Goal: Check status: Check status

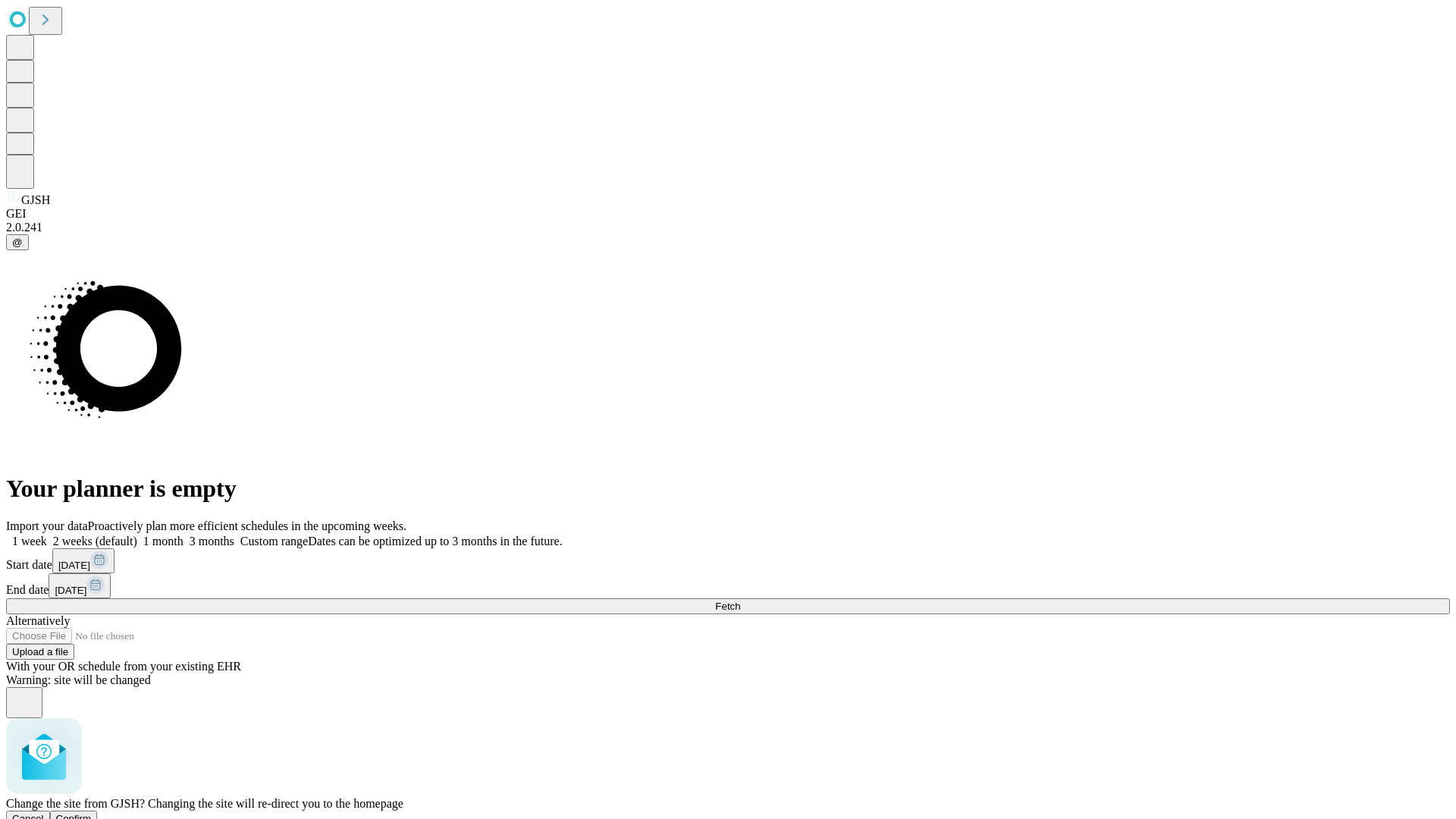
click at [91, 813] on span "Confirm" at bounding box center [74, 819] width 36 height 11
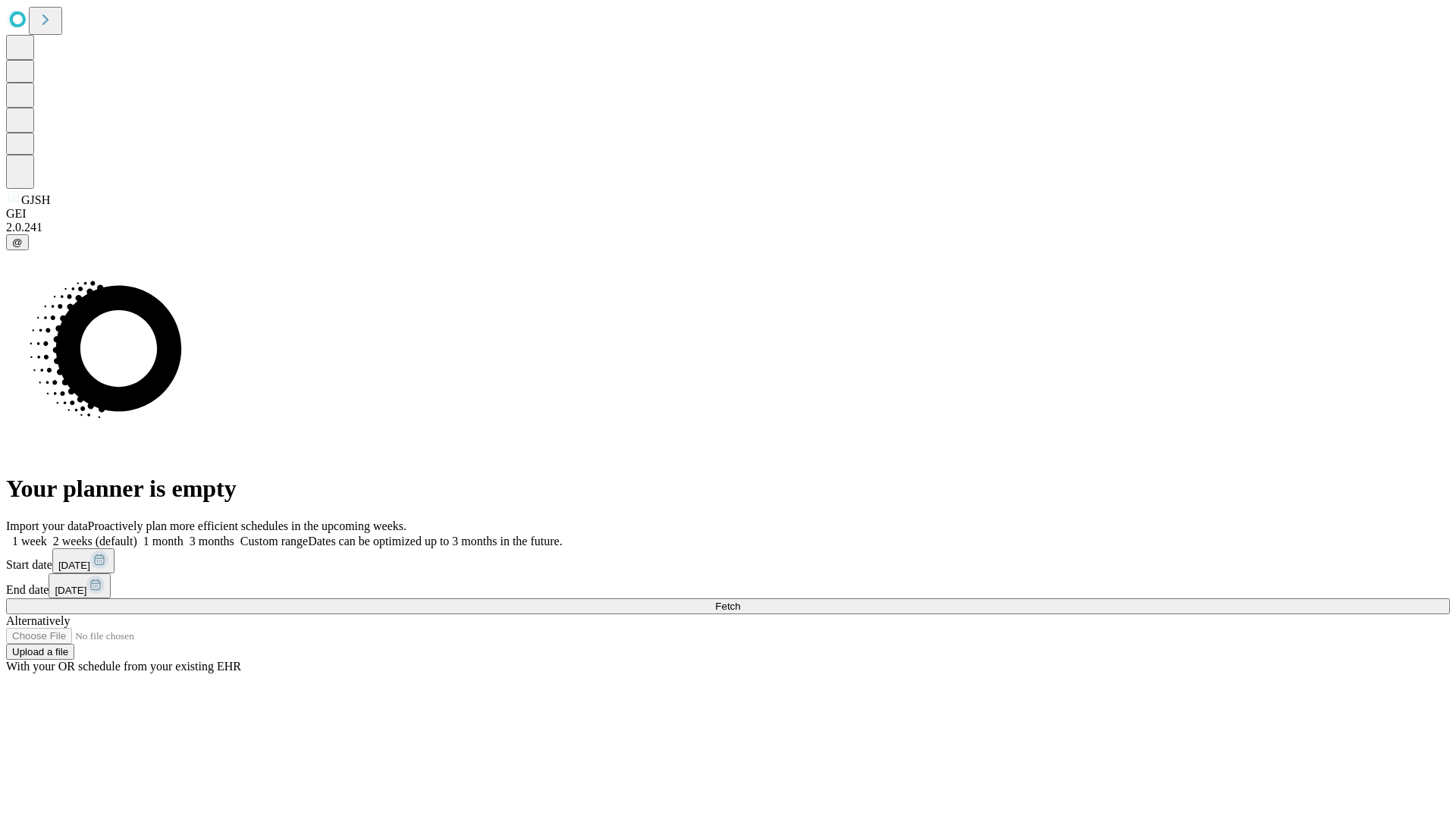
click at [137, 534] on label "2 weeks (default)" at bounding box center [92, 541] width 91 height 13
click at [740, 600] on span "Fetch" at bounding box center [728, 606] width 25 height 11
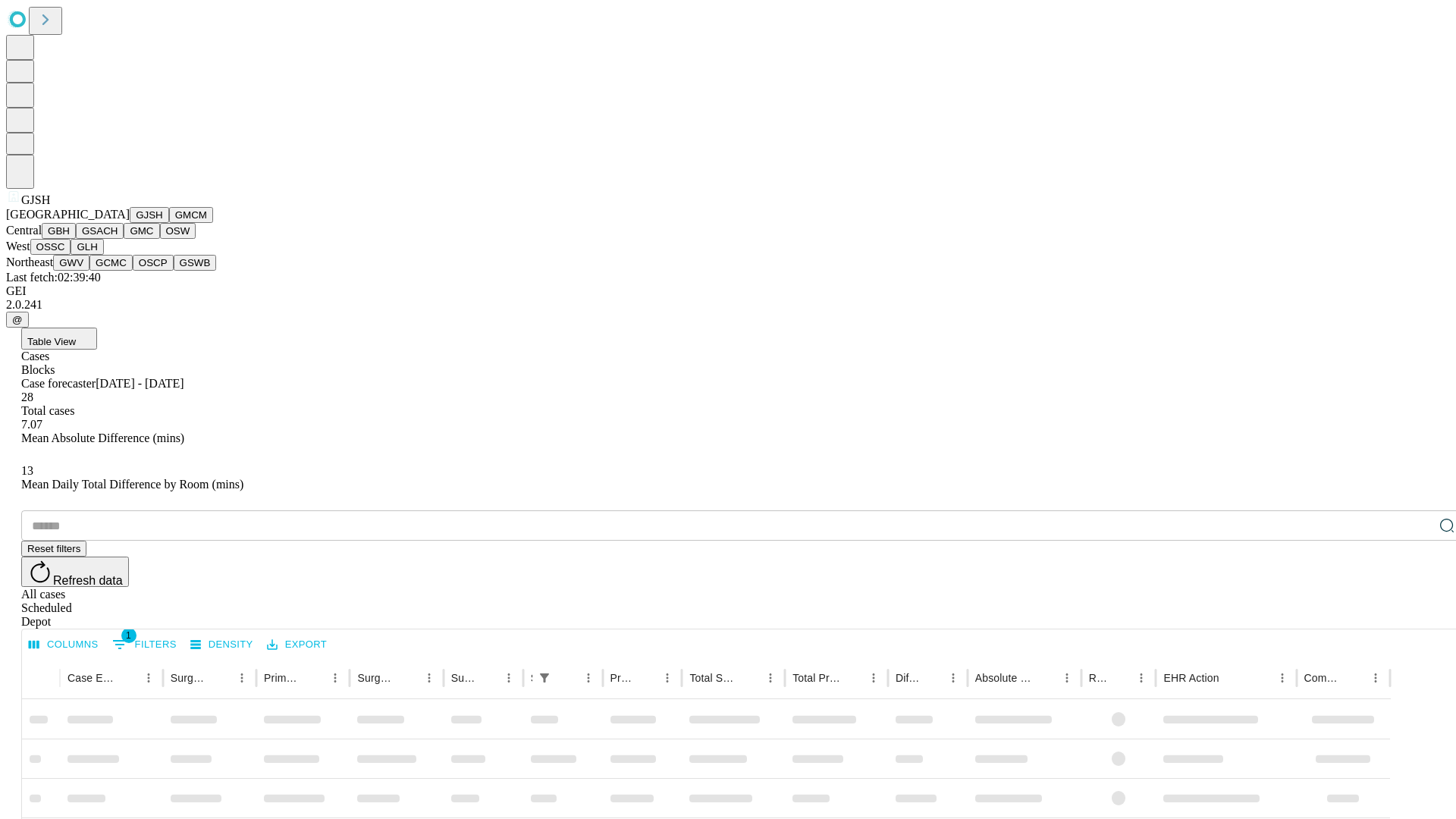
click at [169, 223] on button "GMCM" at bounding box center [191, 215] width 44 height 16
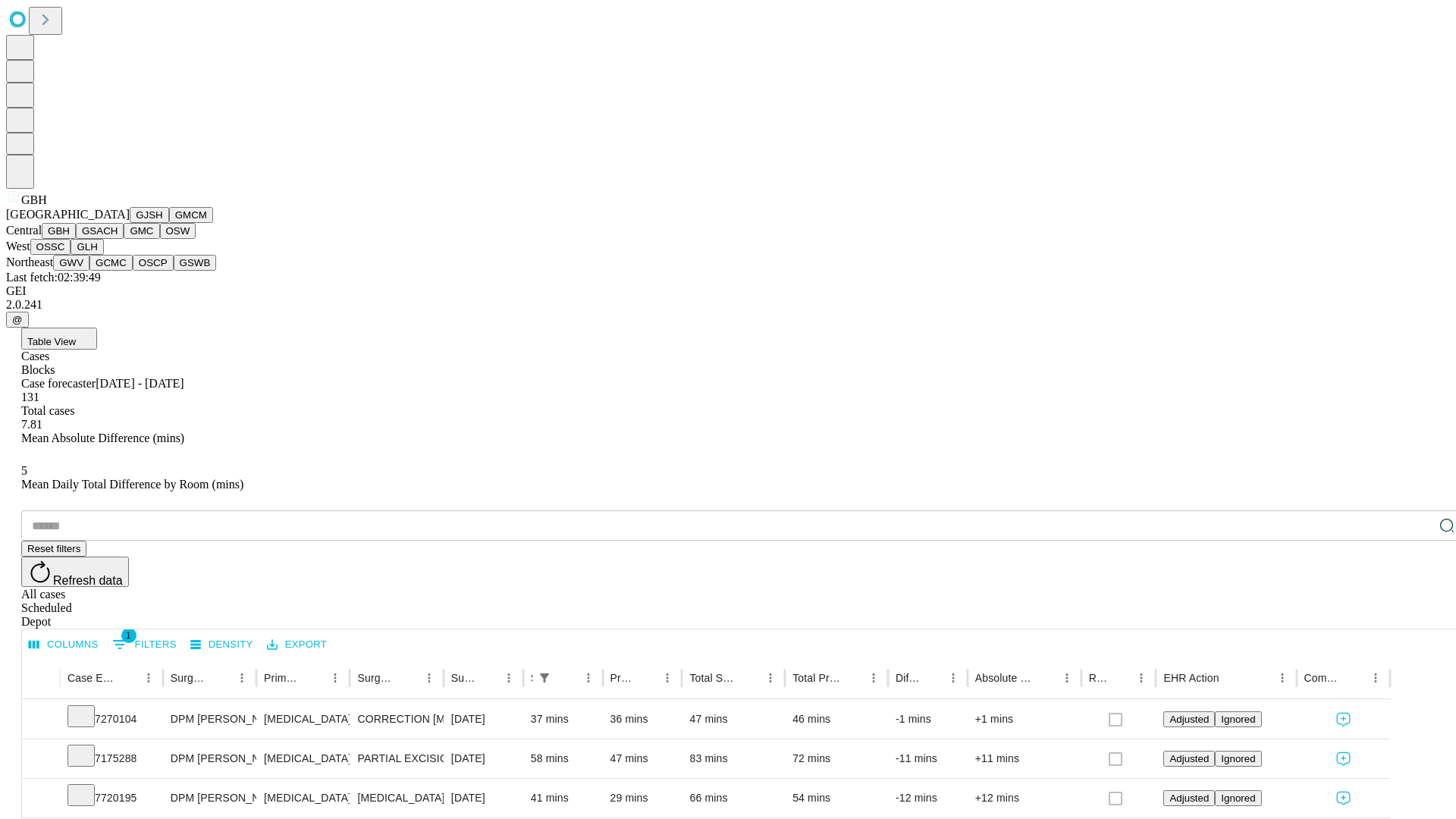
click at [117, 239] on button "GSACH" at bounding box center [100, 231] width 48 height 16
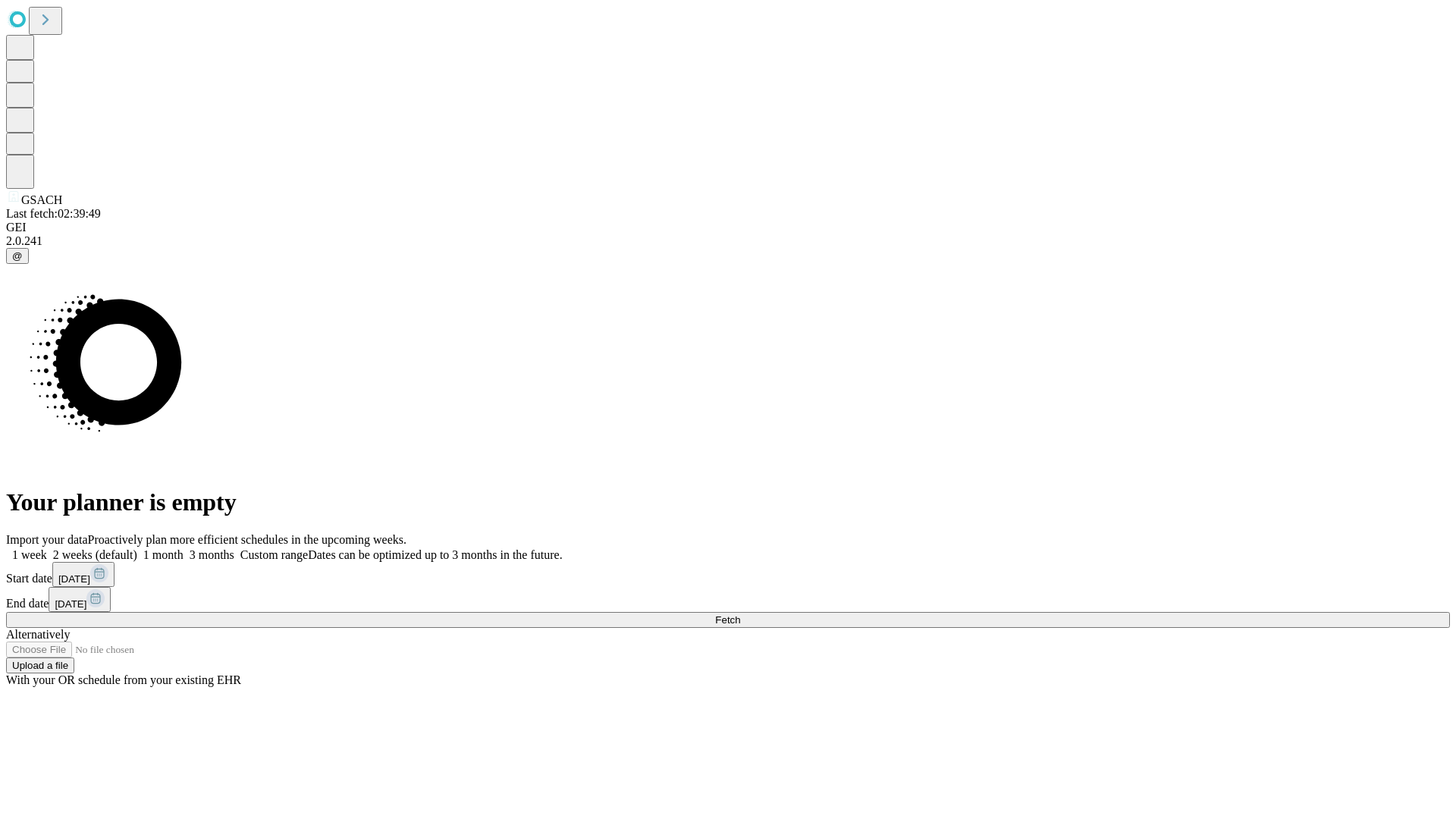
click at [137, 548] on label "2 weeks (default)" at bounding box center [92, 555] width 91 height 13
click at [740, 614] on span "Fetch" at bounding box center [728, 620] width 25 height 11
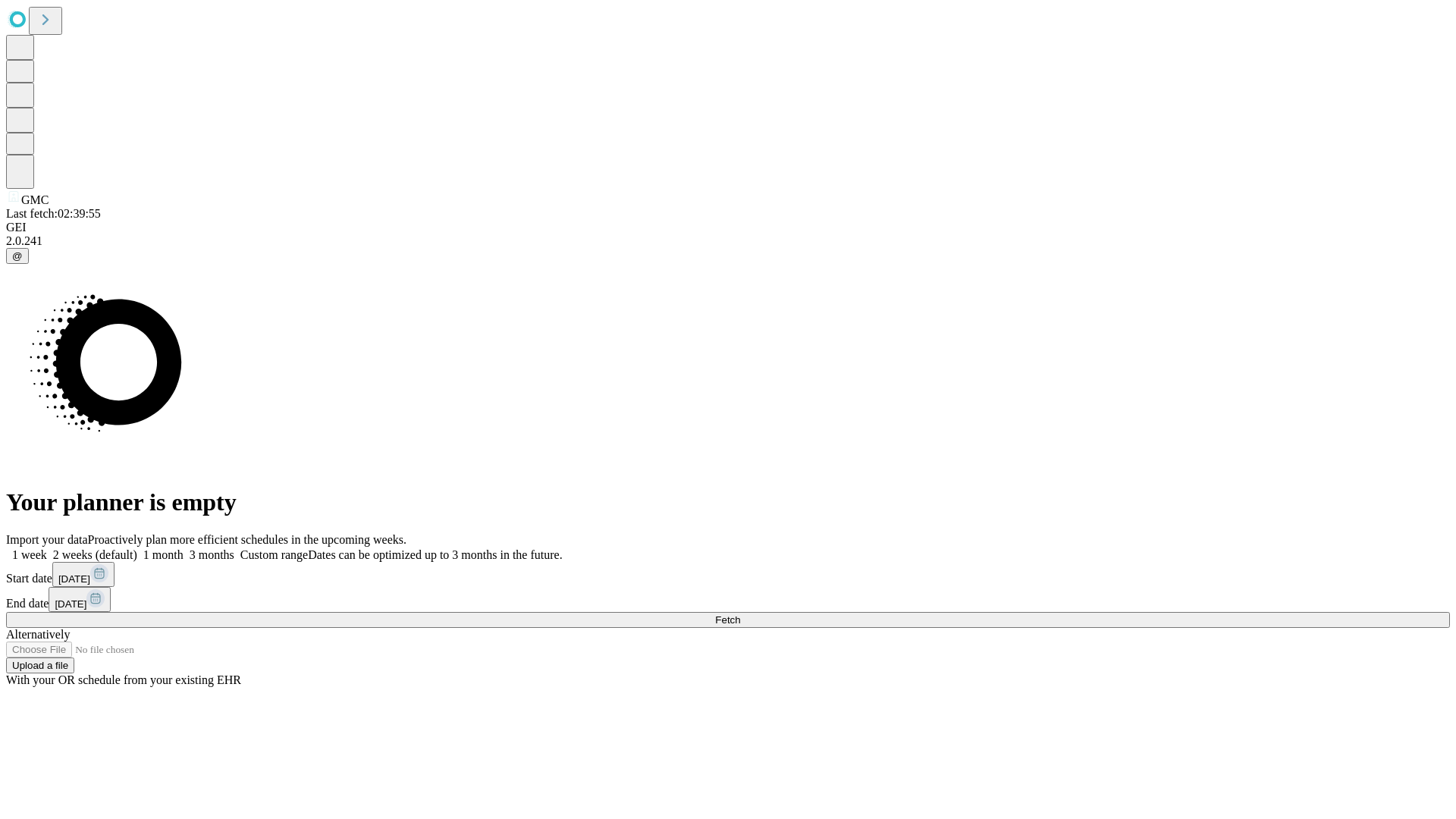
click at [137, 548] on label "2 weeks (default)" at bounding box center [92, 555] width 91 height 13
click at [740, 614] on span "Fetch" at bounding box center [728, 620] width 25 height 11
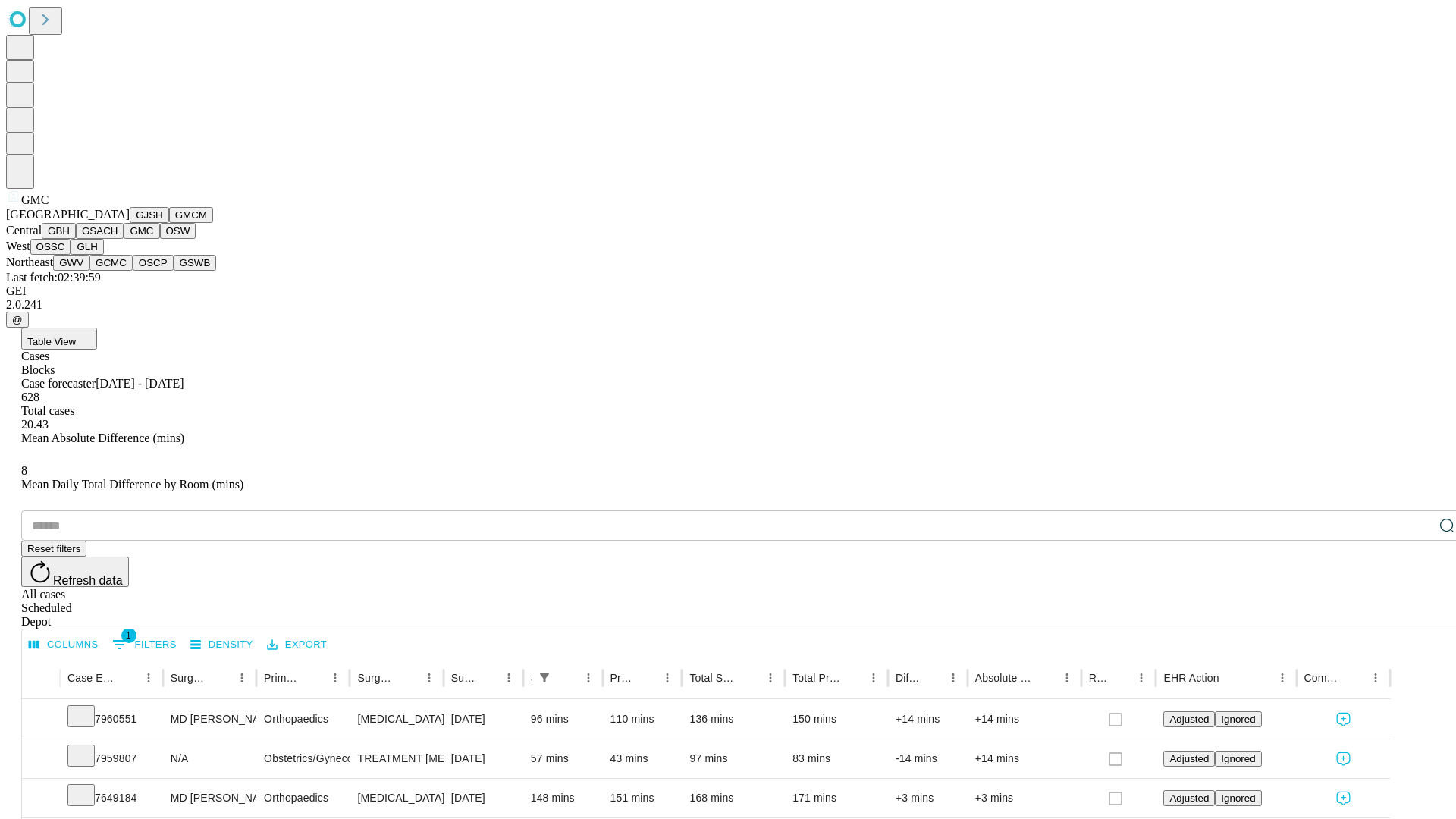
click at [160, 239] on button "OSW" at bounding box center [178, 231] width 37 height 16
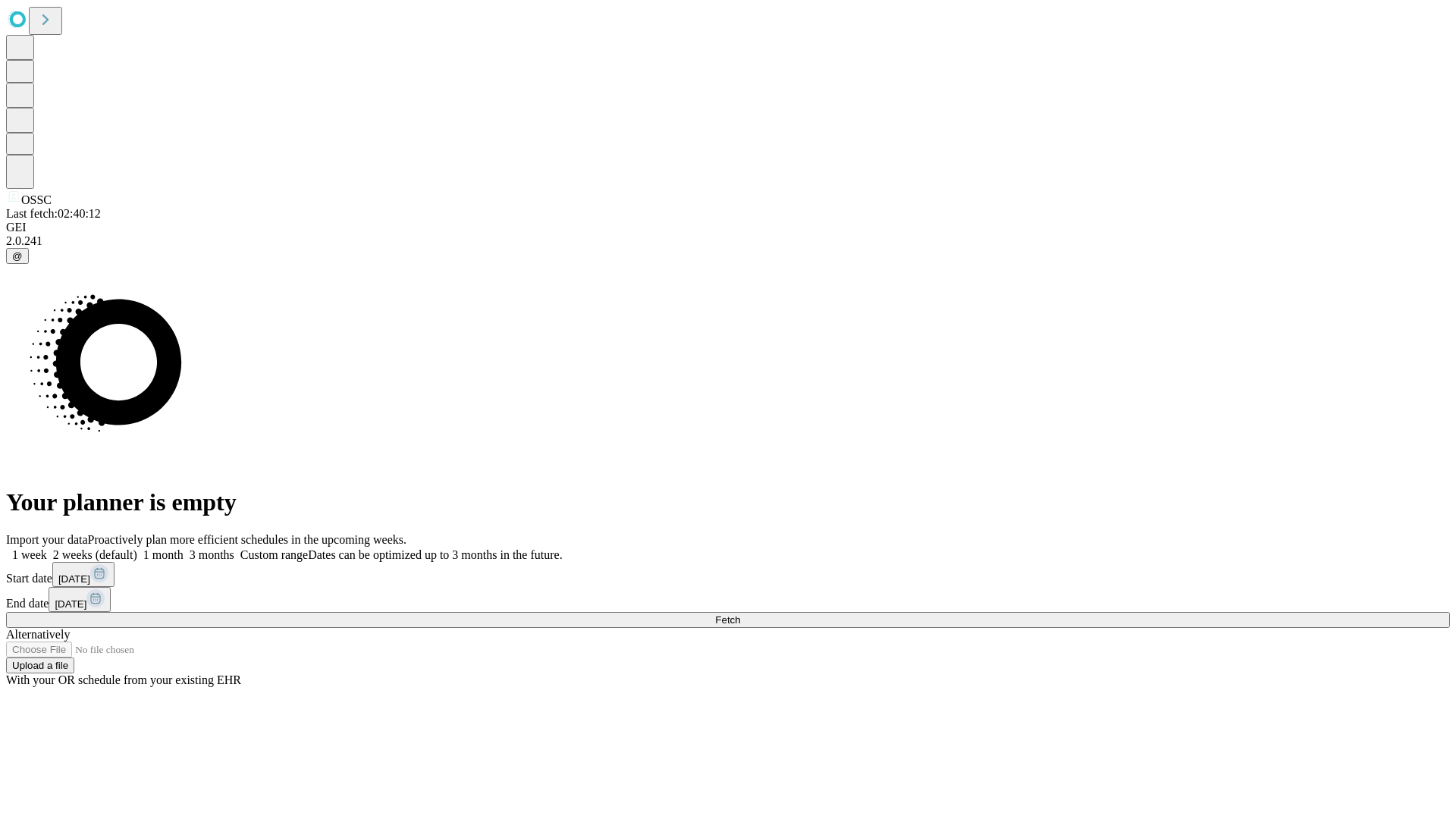
click at [137, 548] on label "2 weeks (default)" at bounding box center [92, 555] width 91 height 13
click at [740, 614] on span "Fetch" at bounding box center [728, 620] width 25 height 11
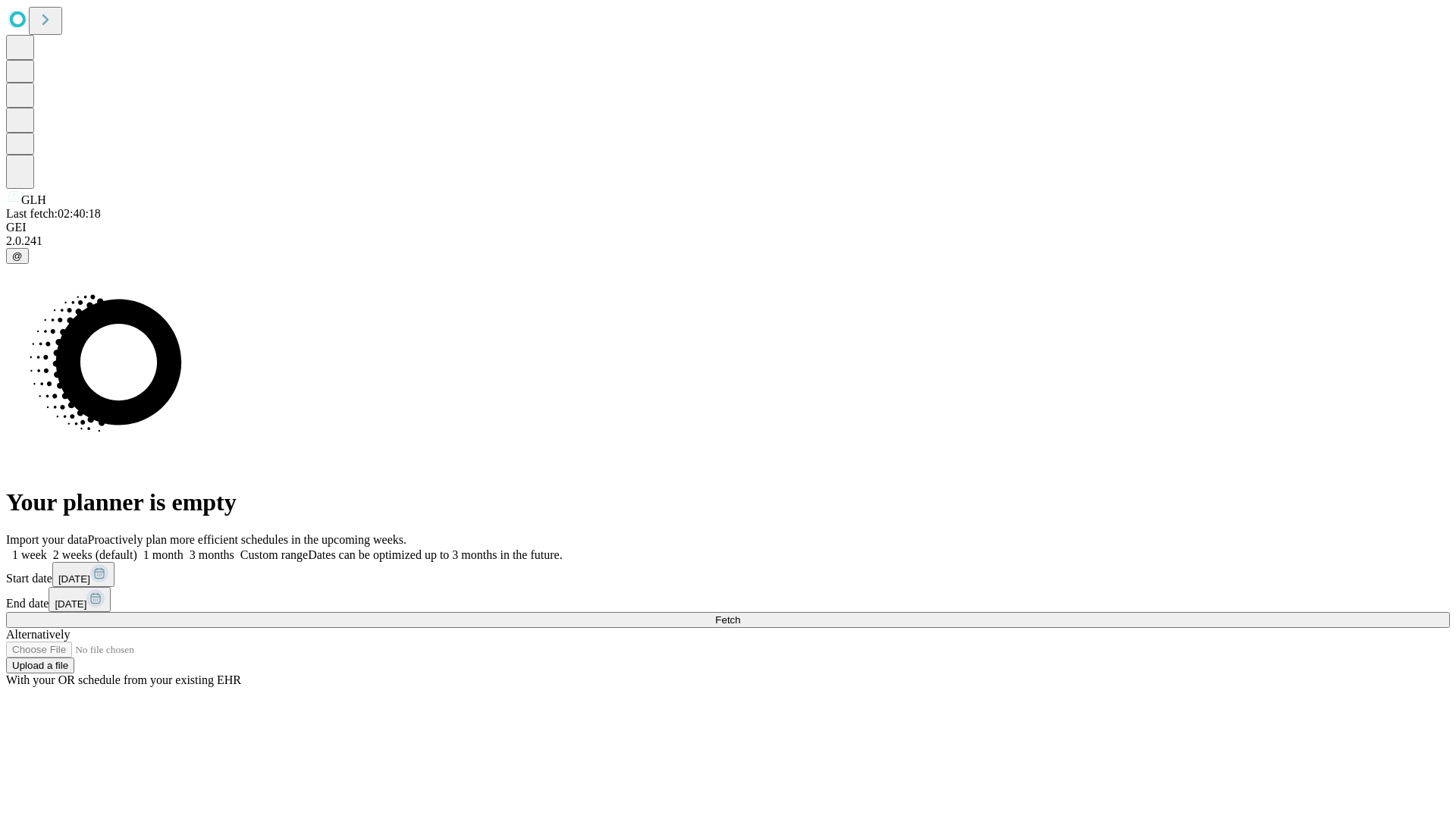
click at [137, 548] on label "2 weeks (default)" at bounding box center [92, 555] width 91 height 13
click at [740, 614] on span "Fetch" at bounding box center [728, 620] width 25 height 11
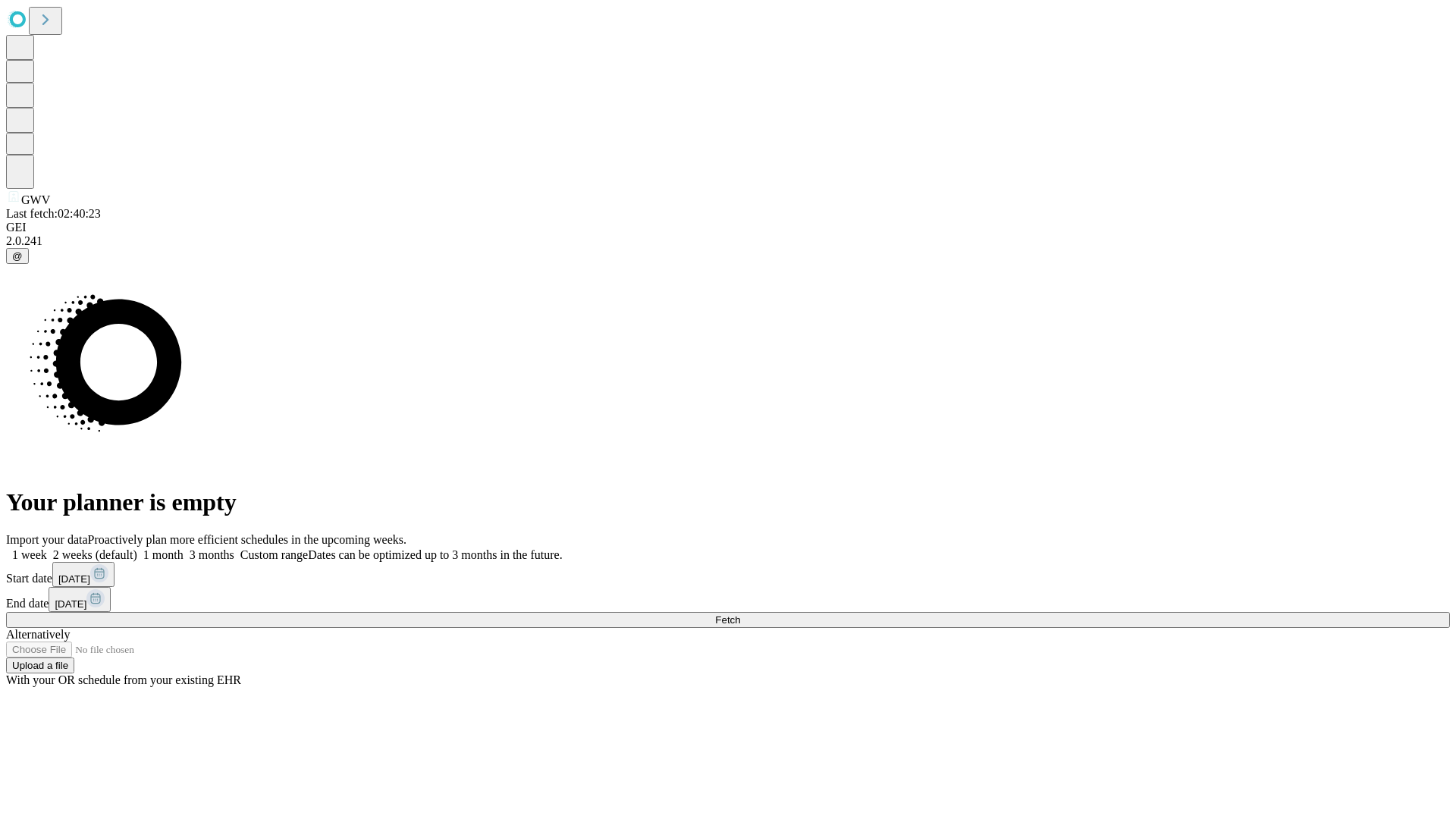
click at [137, 548] on label "2 weeks (default)" at bounding box center [92, 555] width 91 height 13
click at [740, 614] on span "Fetch" at bounding box center [728, 620] width 25 height 11
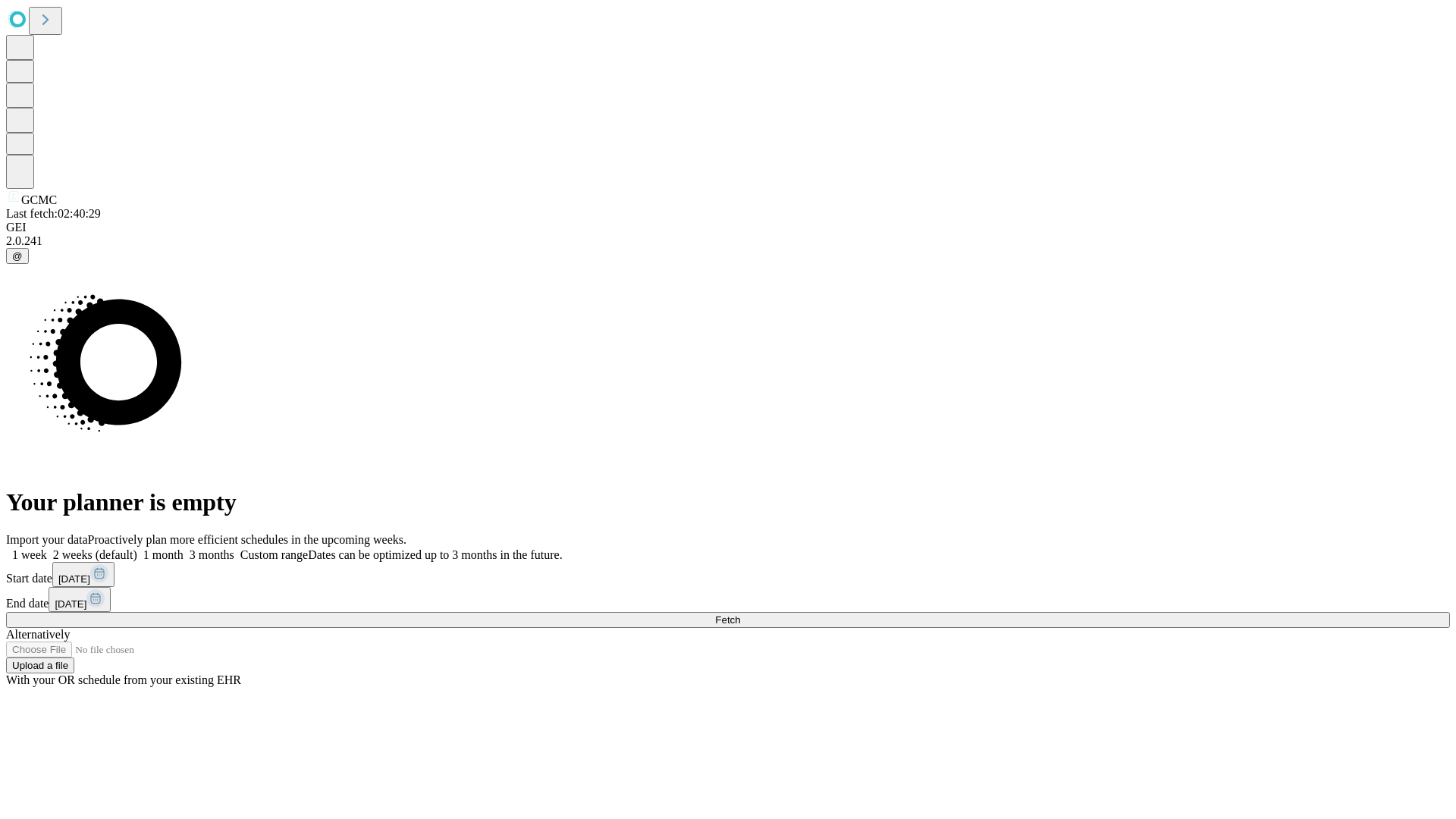
click at [137, 548] on label "2 weeks (default)" at bounding box center [92, 555] width 91 height 13
click at [740, 614] on span "Fetch" at bounding box center [728, 620] width 25 height 11
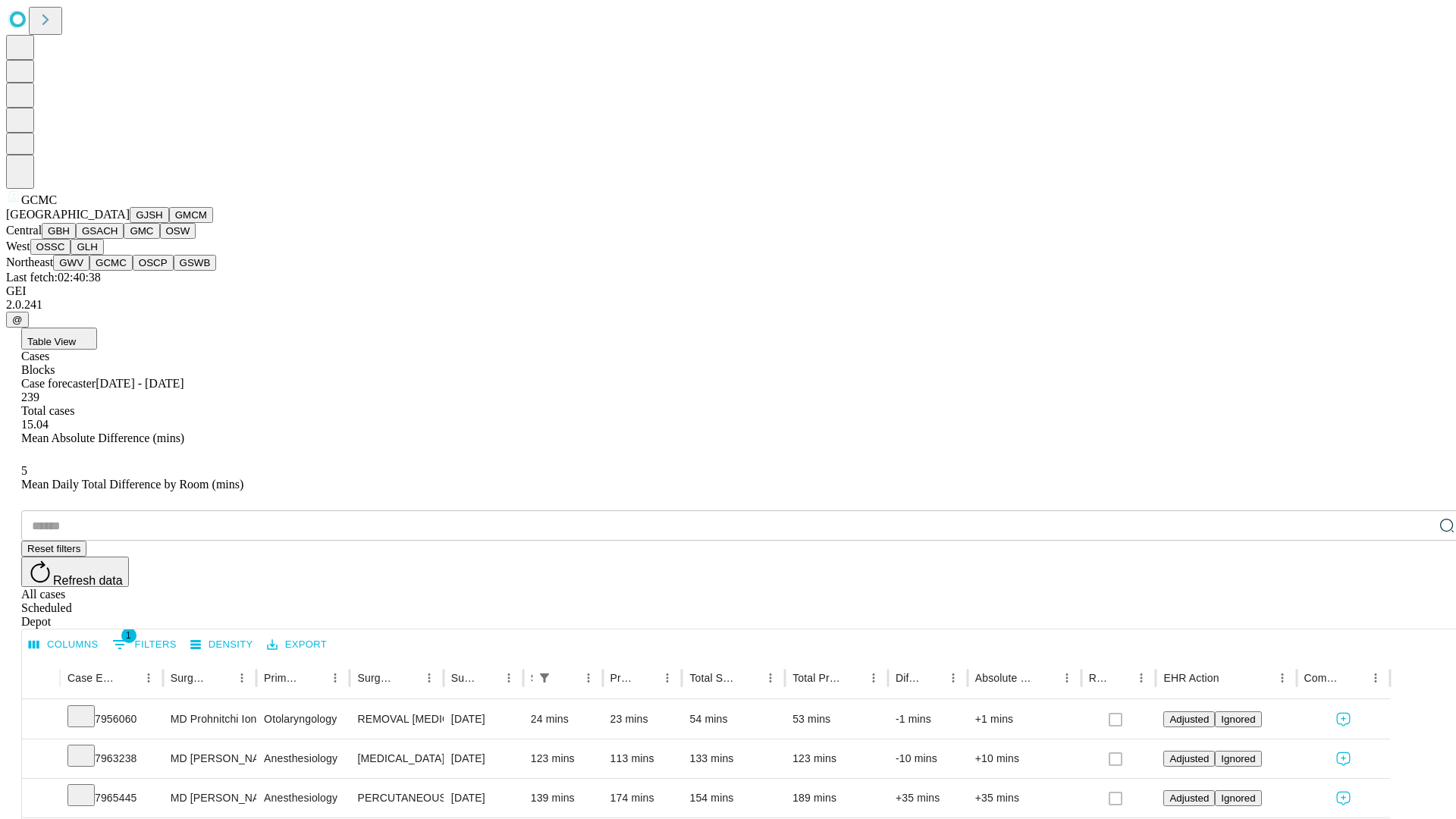
click at [133, 271] on button "OSCP" at bounding box center [153, 263] width 41 height 16
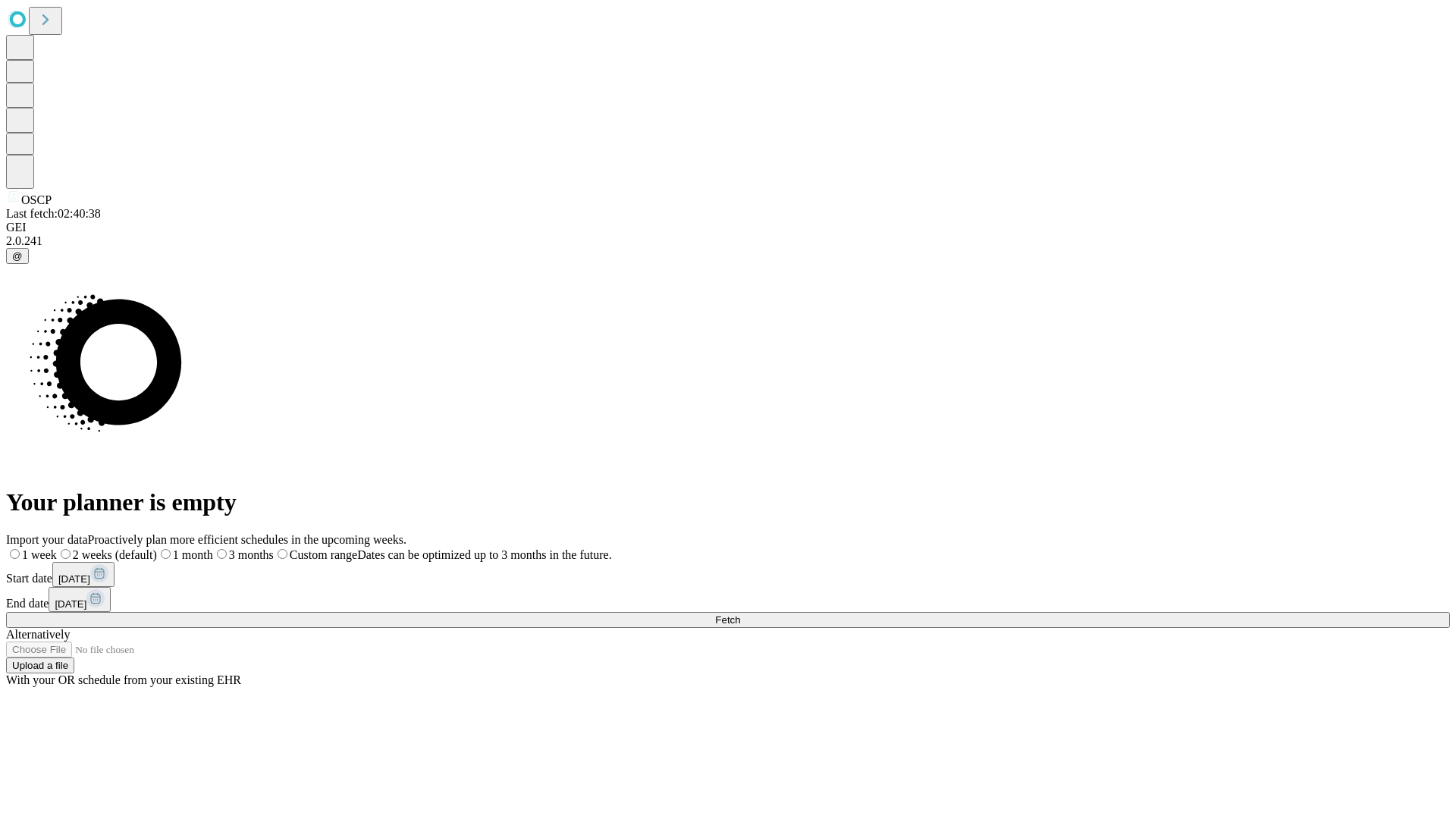
click at [740, 614] on span "Fetch" at bounding box center [728, 620] width 25 height 11
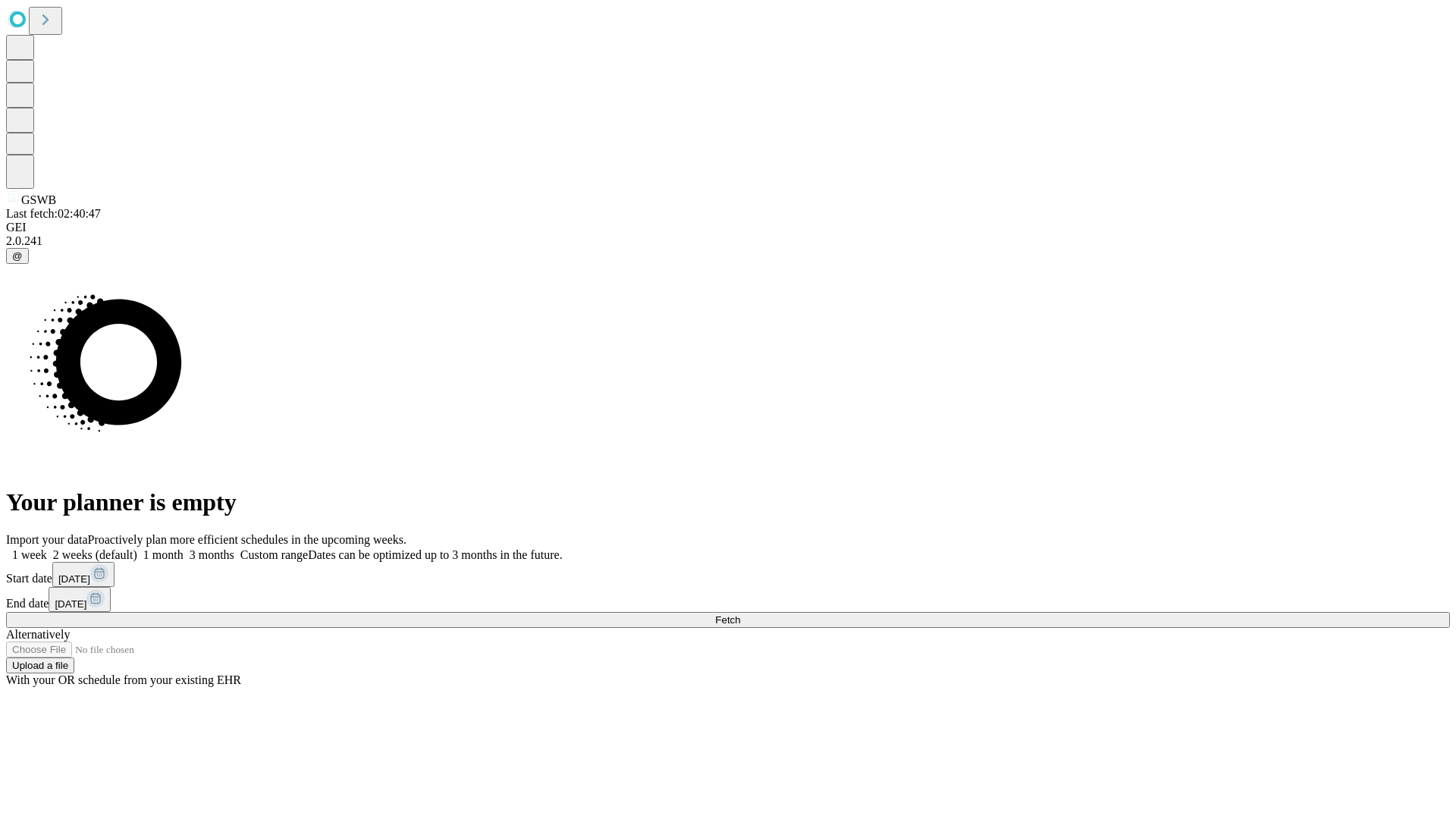
click at [137, 548] on label "2 weeks (default)" at bounding box center [92, 555] width 91 height 13
click at [740, 614] on span "Fetch" at bounding box center [728, 620] width 25 height 11
